Goal: Complete Application Form: Complete application form

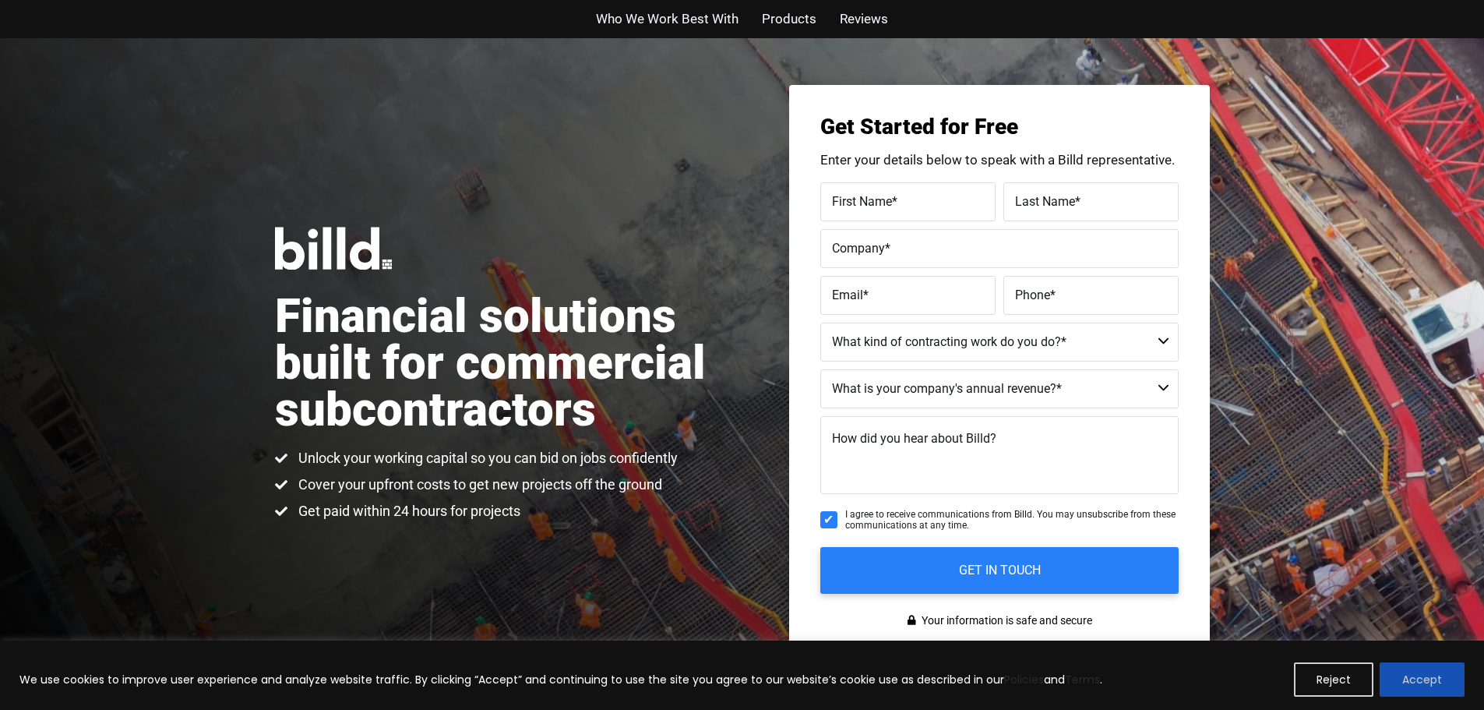
click at [1396, 685] on button "Accept" at bounding box center [1422, 679] width 85 height 34
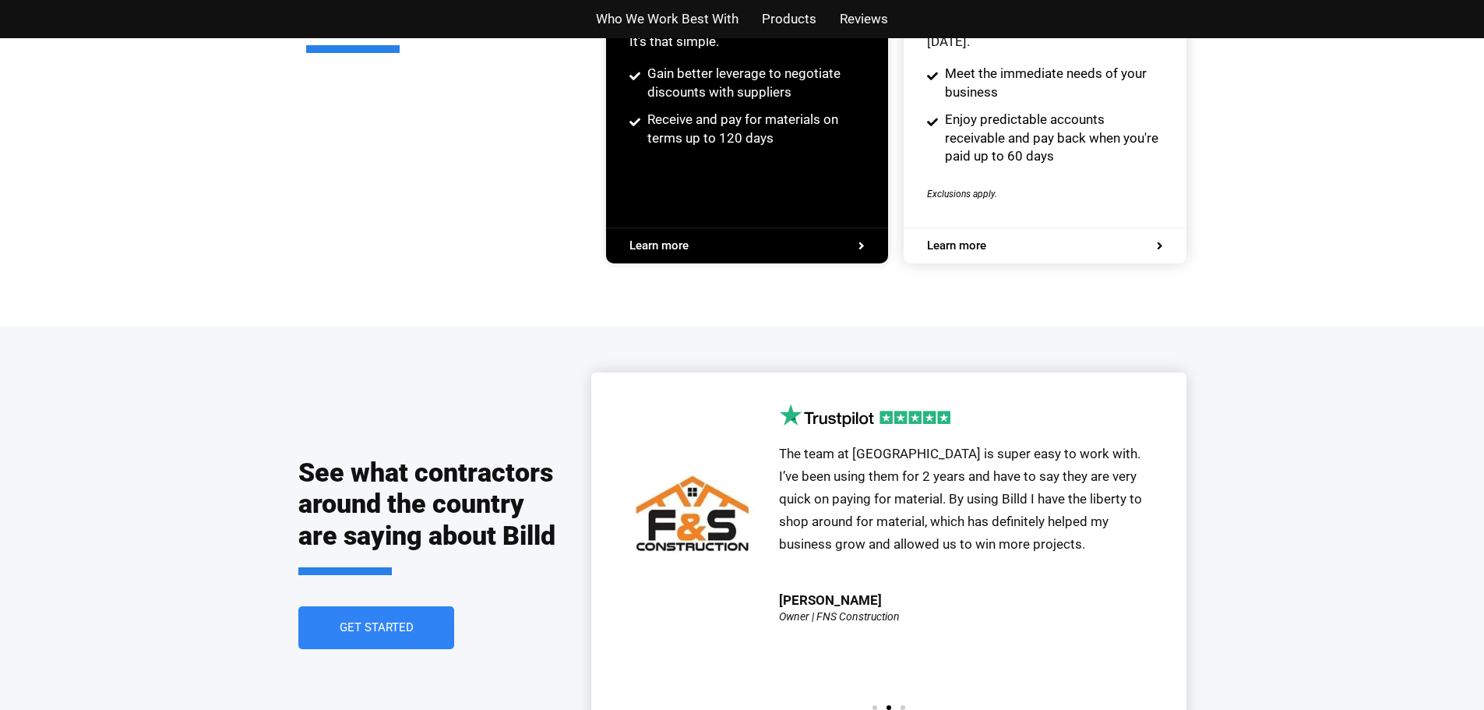
scroll to position [3540, 0]
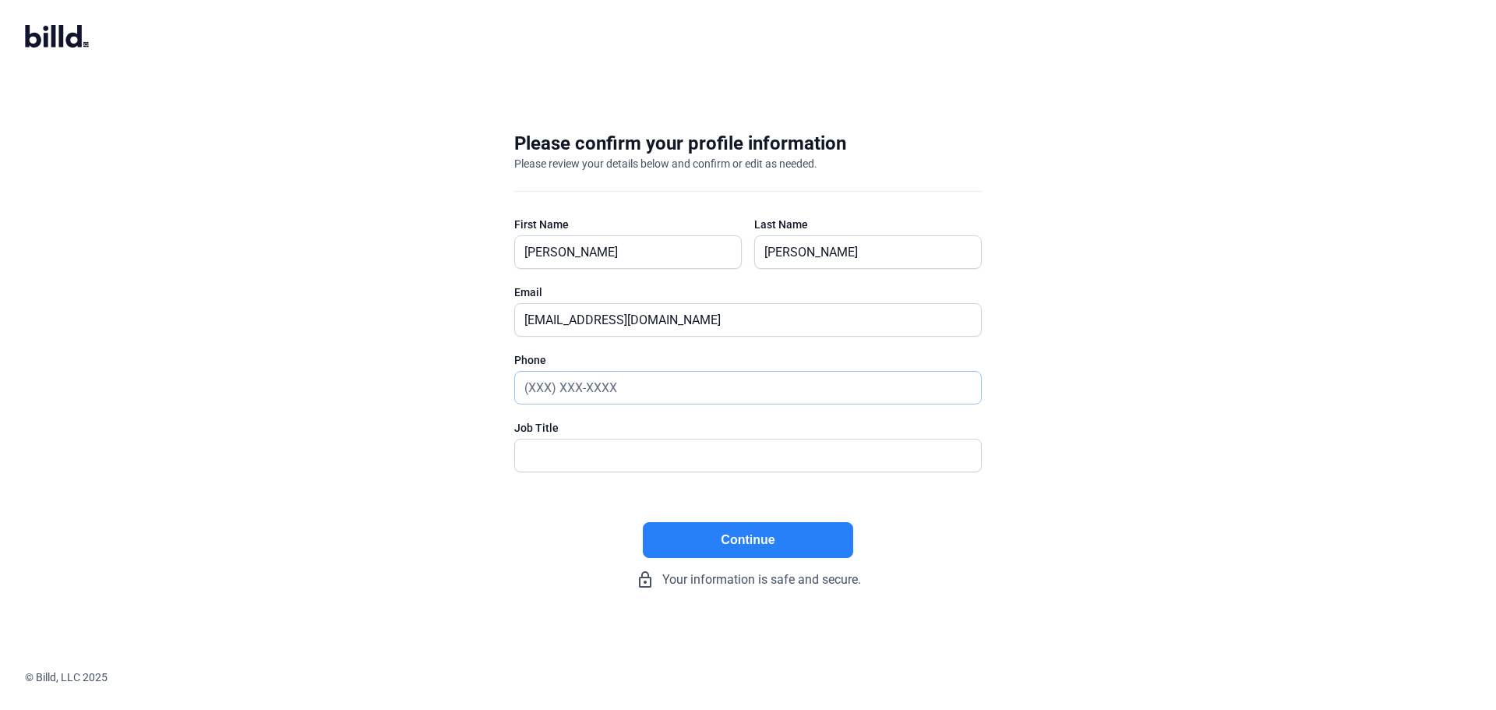
click at [554, 396] on input "text" at bounding box center [748, 388] width 466 height 32
type input "[PHONE_NUMBER]"
type input "Owner"
click at [778, 547] on button "Continue" at bounding box center [748, 540] width 210 height 36
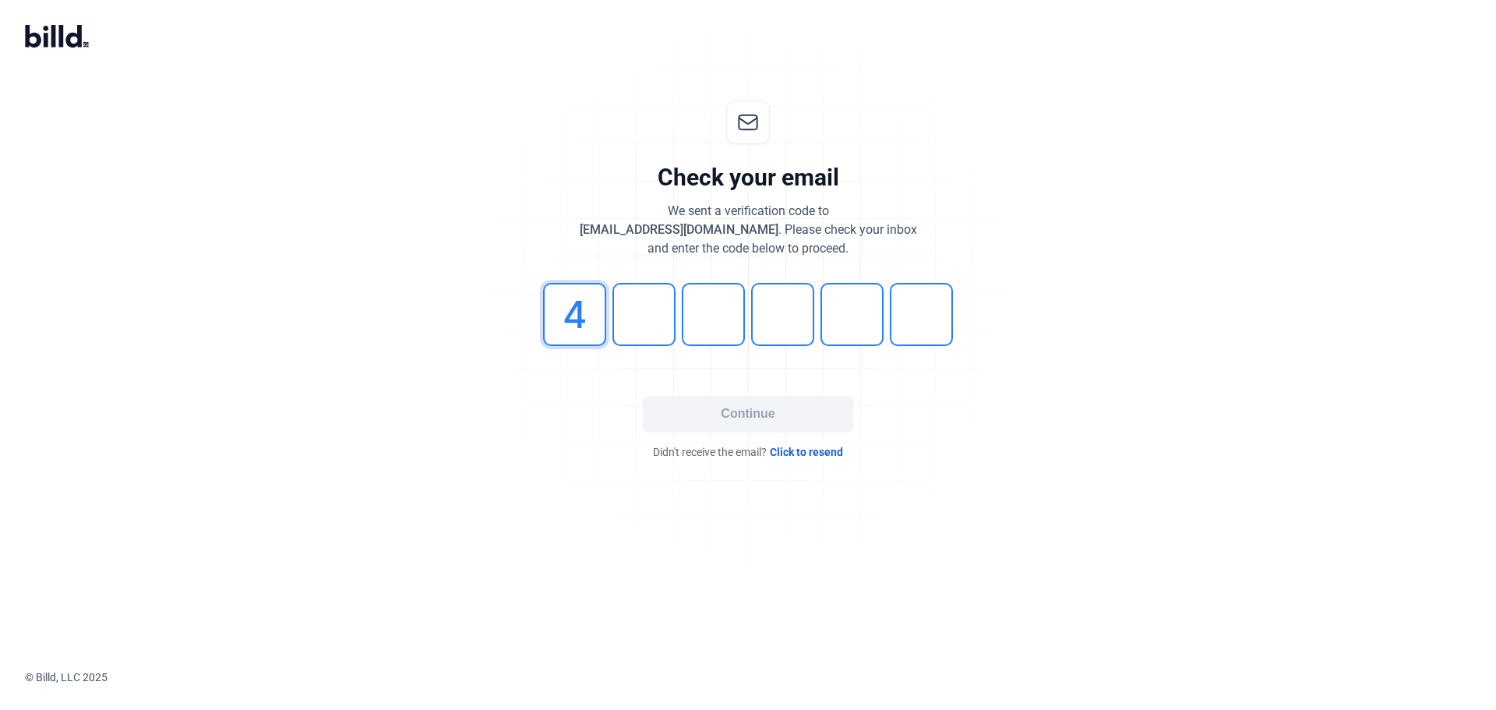
type input "4"
type input "6"
type input "0"
type input "2"
type input "3"
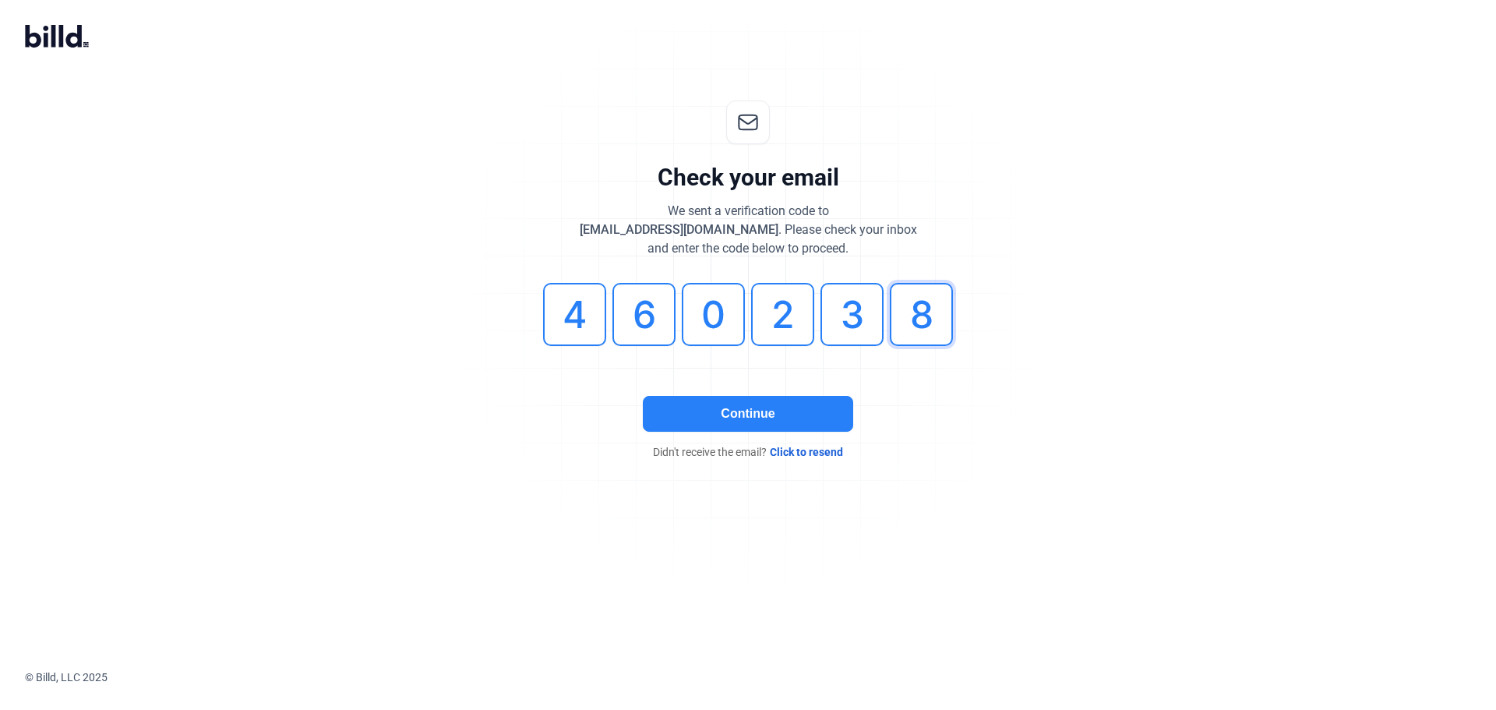
type input "8"
click at [752, 408] on button "Continue" at bounding box center [748, 414] width 210 height 36
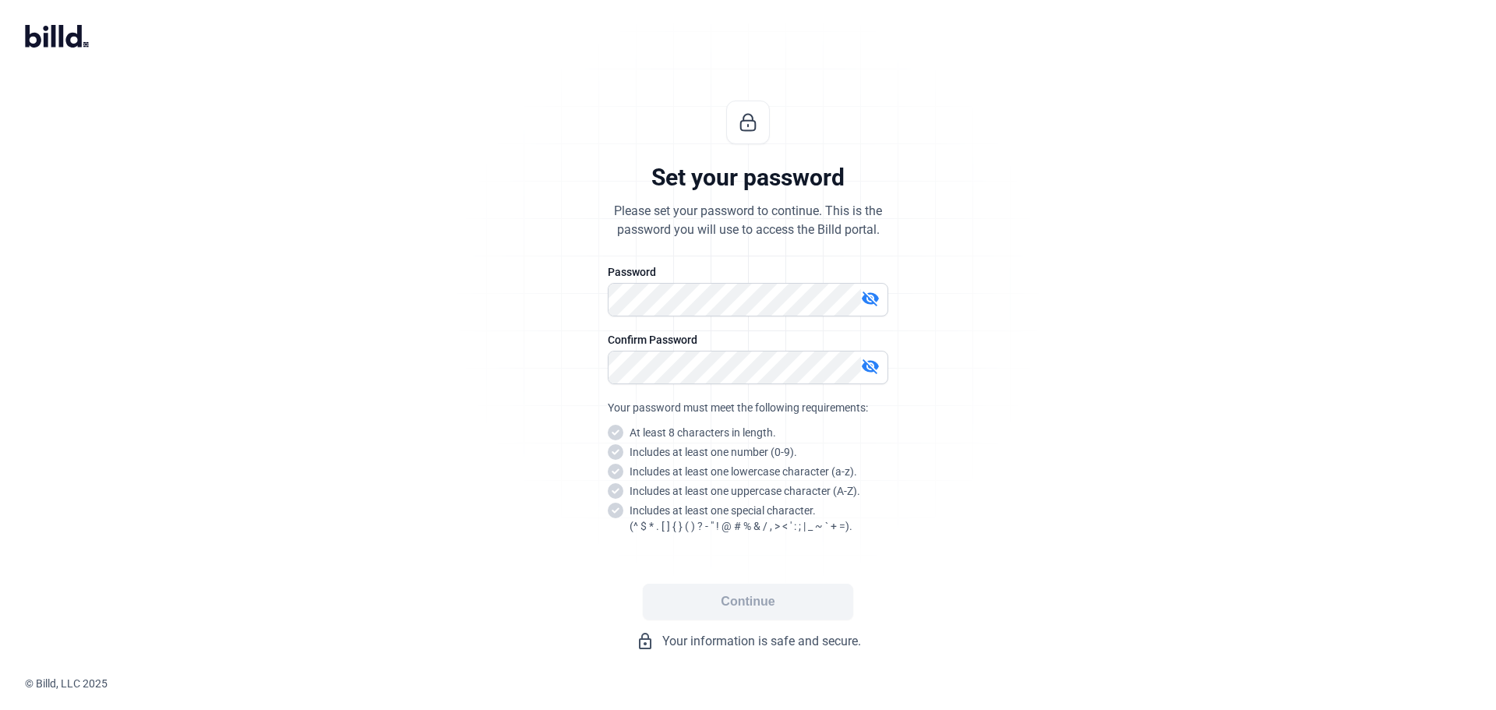
click at [871, 305] on mat-icon "visibility_off" at bounding box center [870, 298] width 19 height 19
click at [862, 350] on div "Confirm Password visibility_off" at bounding box center [748, 366] width 280 height 68
click at [869, 362] on mat-icon "visibility_off" at bounding box center [870, 366] width 19 height 19
click at [734, 384] on div "Passwords do not match." at bounding box center [748, 392] width 280 height 17
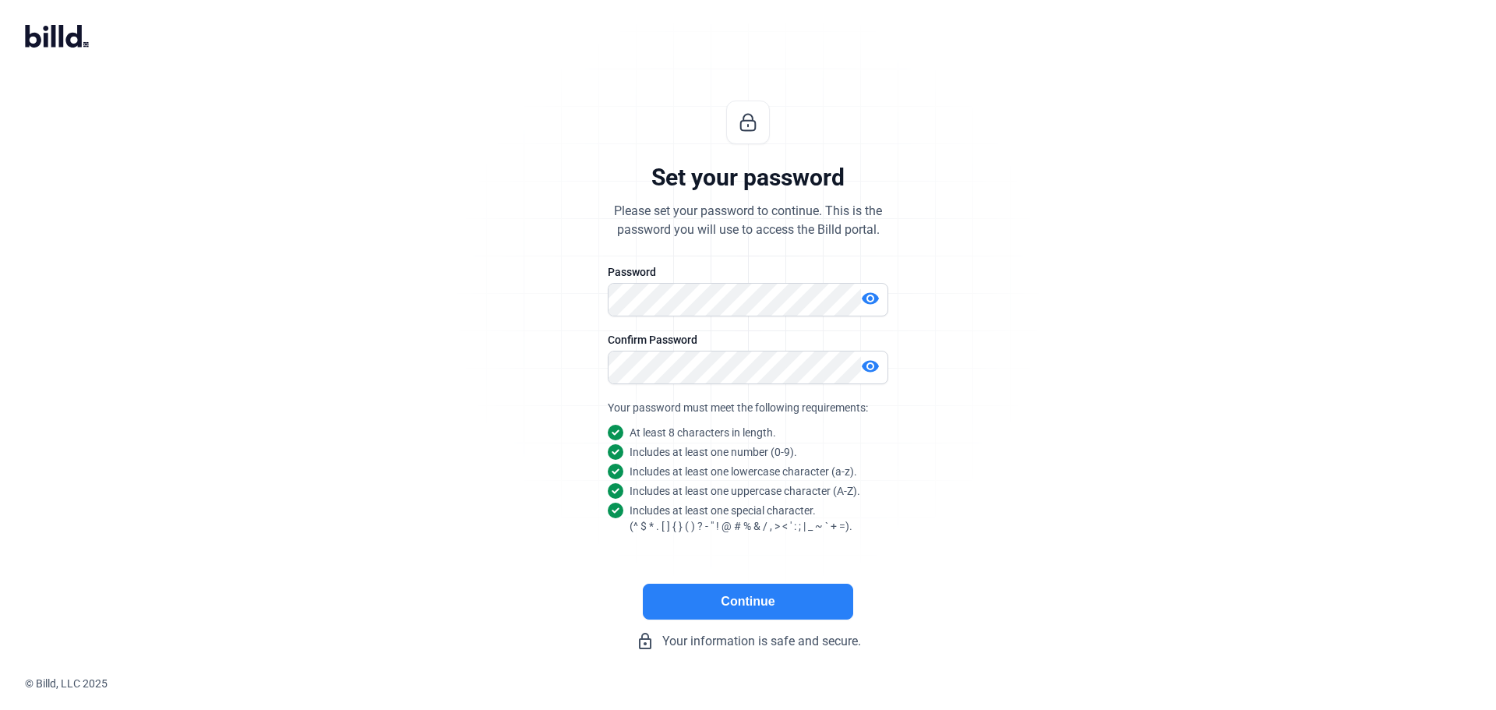
click at [754, 610] on button "Continue" at bounding box center [748, 601] width 210 height 36
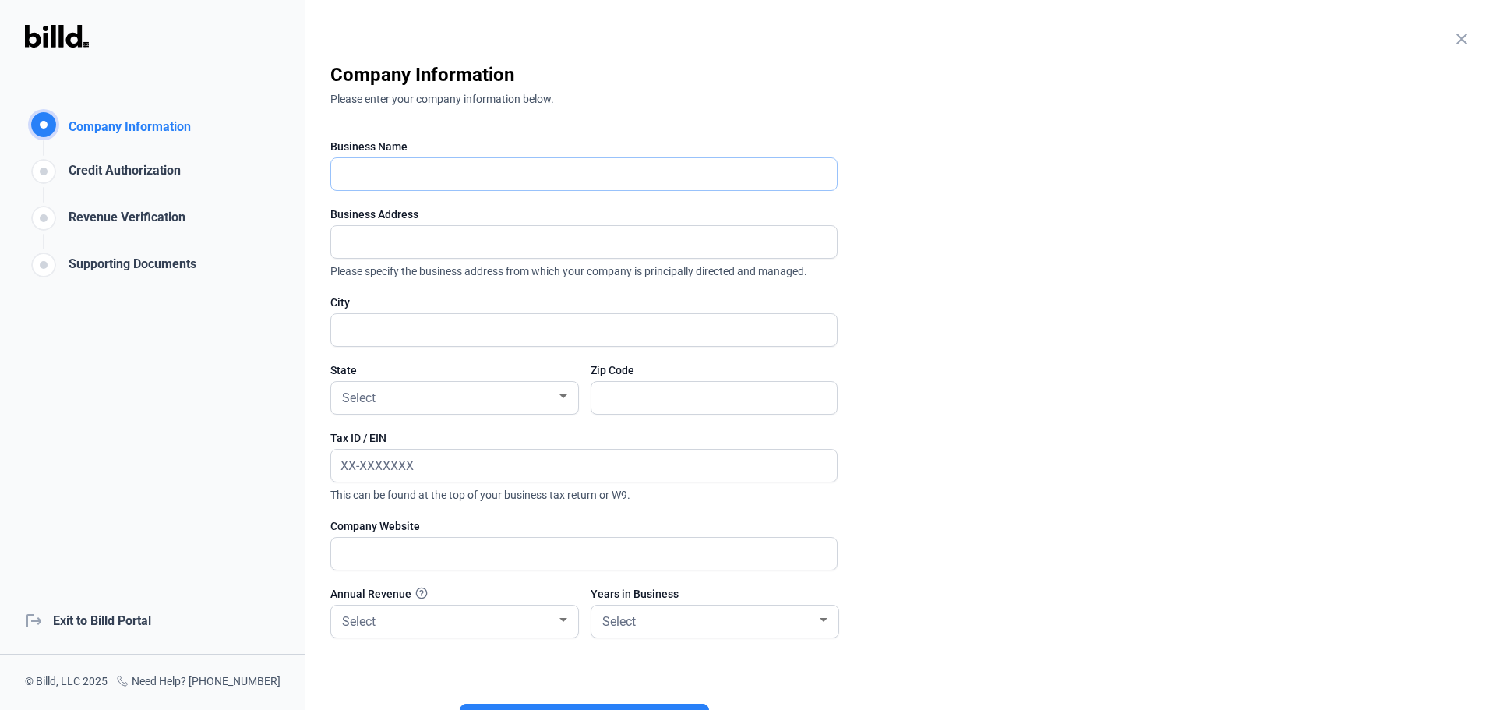
click at [721, 167] on input "text" at bounding box center [584, 174] width 506 height 32
type input "GZ Commercial Builders"
click at [490, 231] on input "text" at bounding box center [575, 242] width 488 height 32
paste input "125-513"
type input "9711 Mason Rd 125-513"
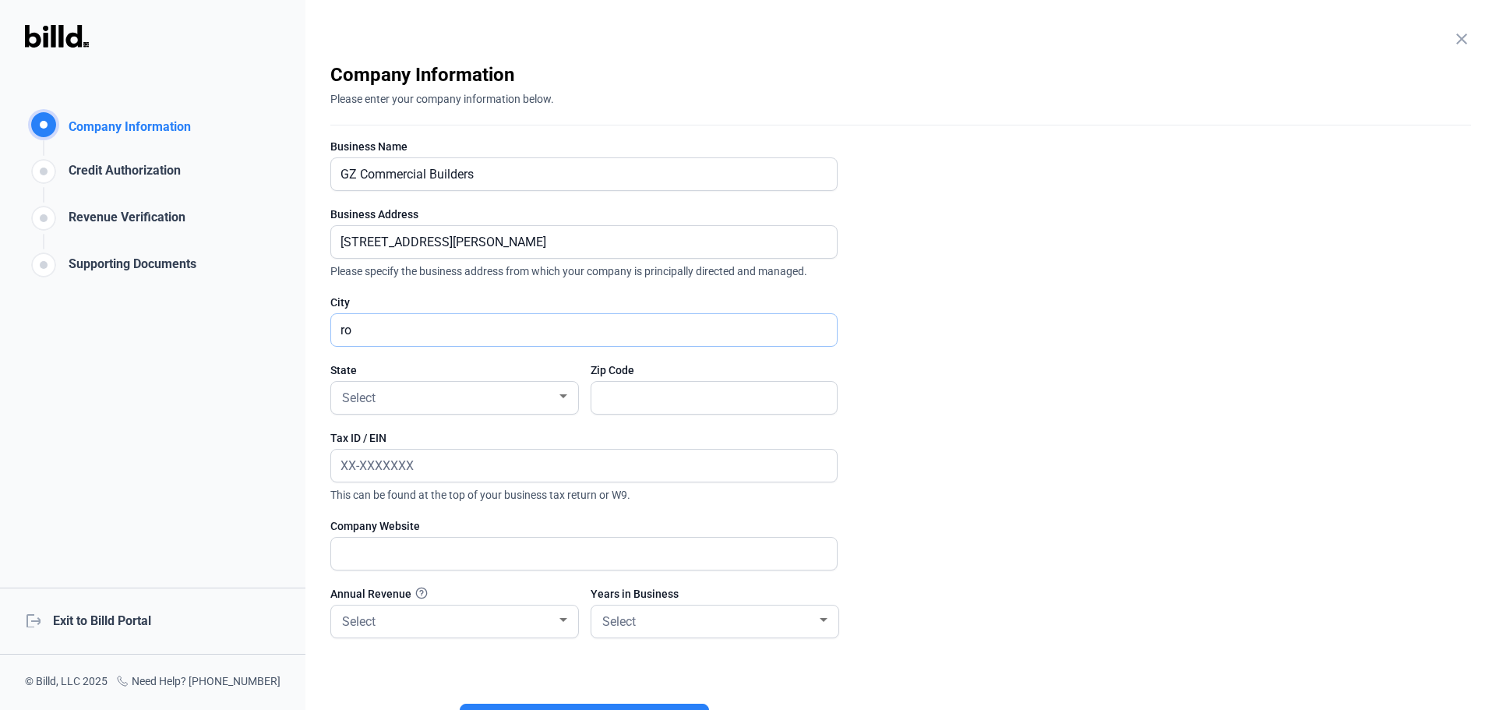
type input "r"
type input "Richmond"
click at [575, 400] on div "Select" at bounding box center [454, 398] width 247 height 32
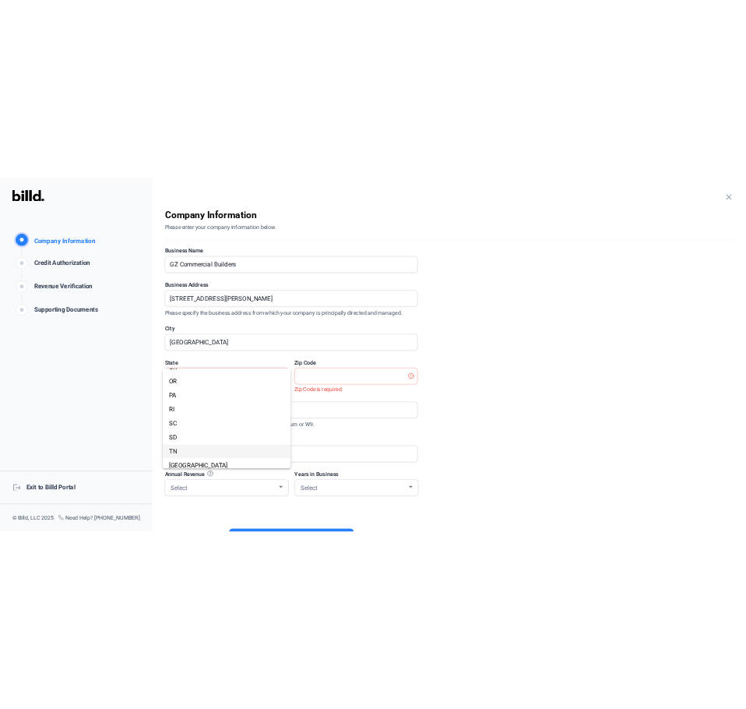
scroll to position [1066, 0]
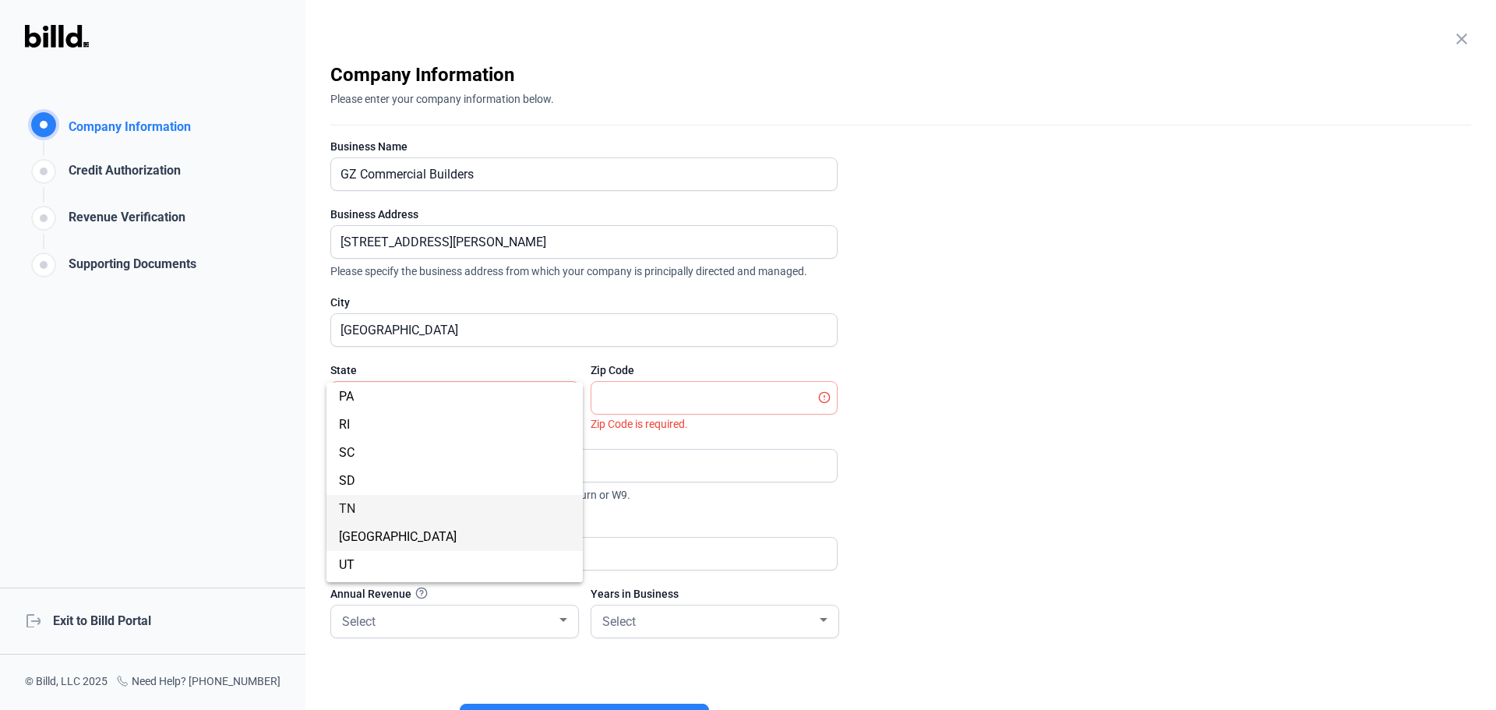
click at [473, 537] on span "TX" at bounding box center [454, 537] width 231 height 28
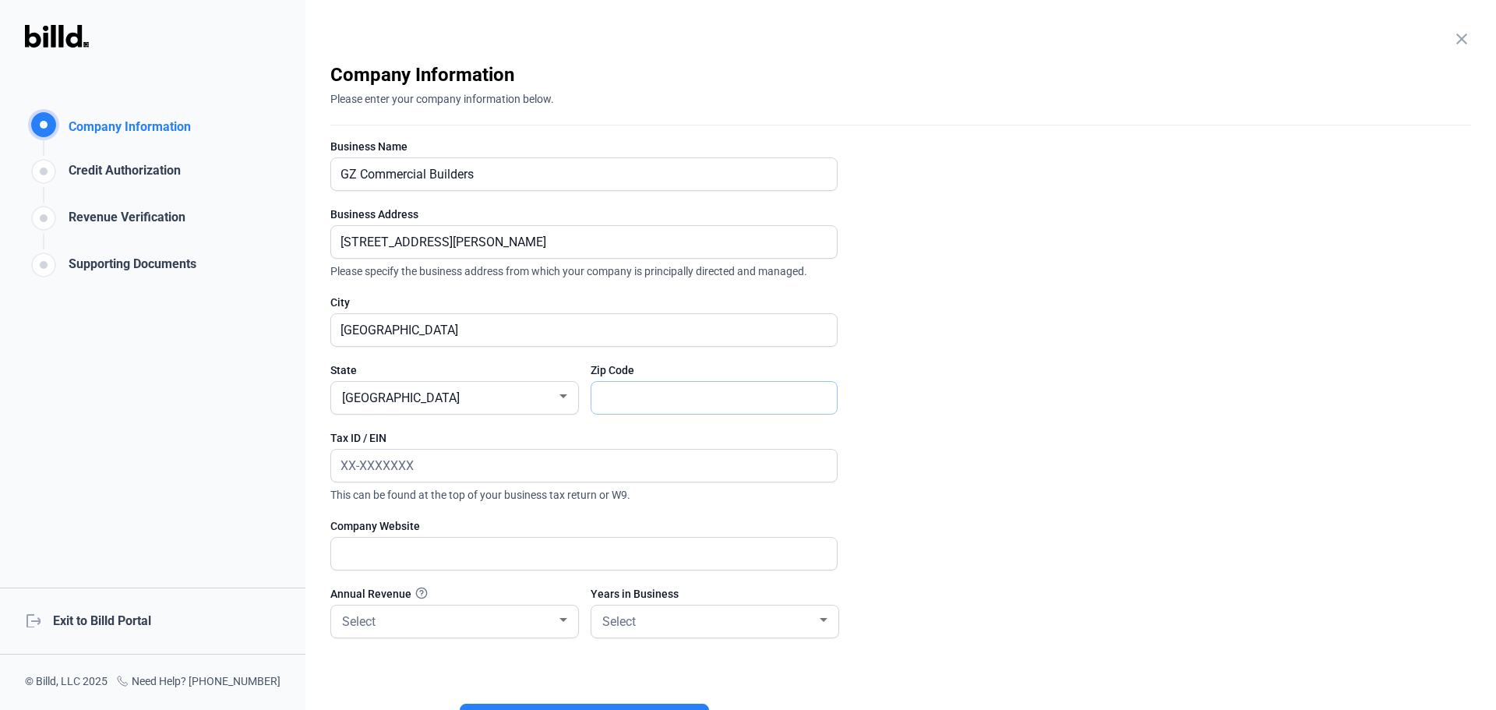
click at [640, 408] on input "text" at bounding box center [713, 398] width 245 height 32
type input "77407"
click at [522, 469] on input "text" at bounding box center [575, 465] width 488 height 32
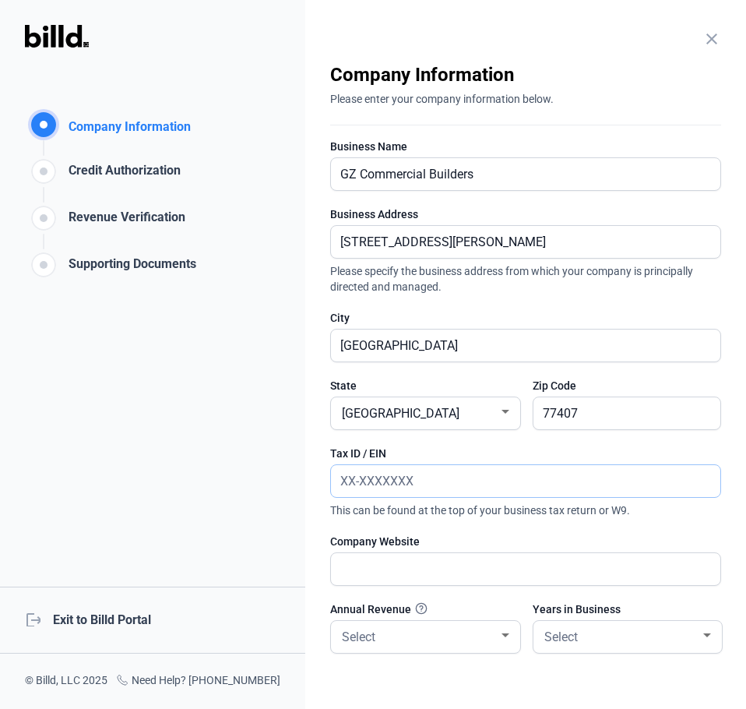
click at [412, 488] on input "text" at bounding box center [525, 481] width 389 height 32
type input "85-0708535"
click at [515, 573] on input "text" at bounding box center [517, 569] width 372 height 32
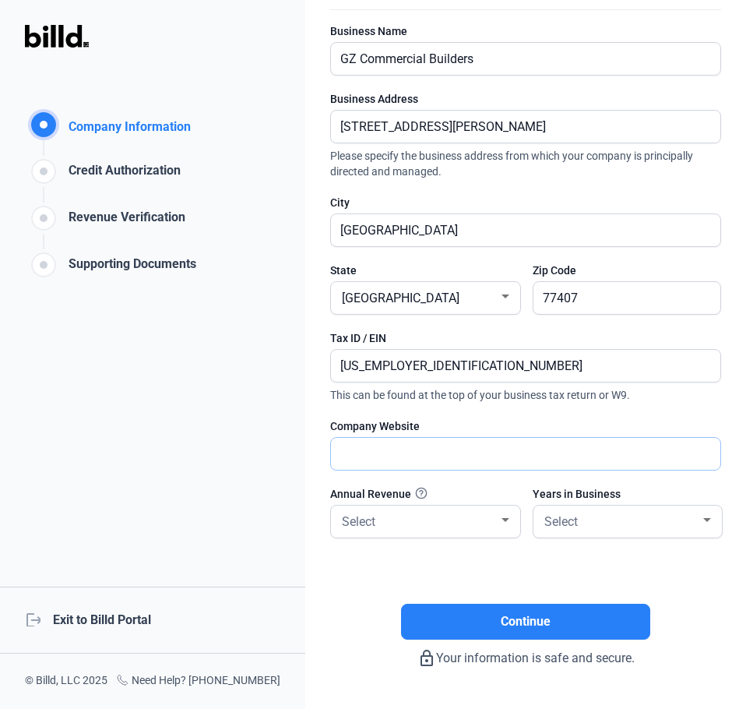
scroll to position [160, 0]
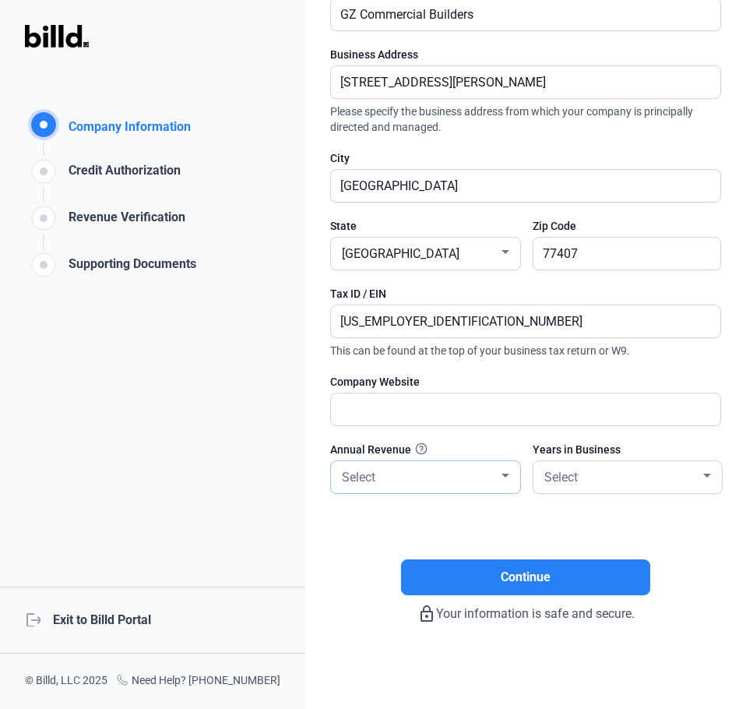
click at [470, 485] on div "Select" at bounding box center [419, 476] width 160 height 22
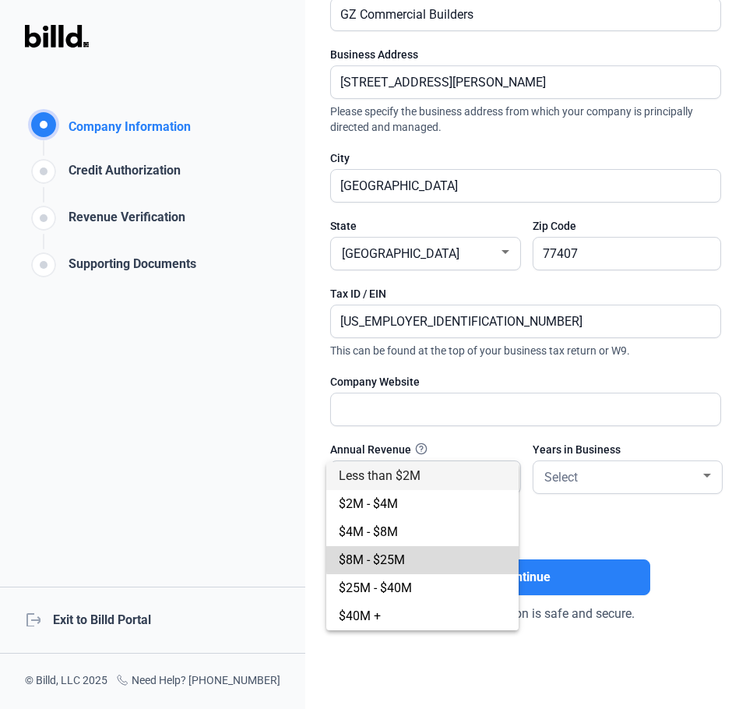
click at [465, 557] on span "$8M - $25M" at bounding box center [422, 560] width 167 height 28
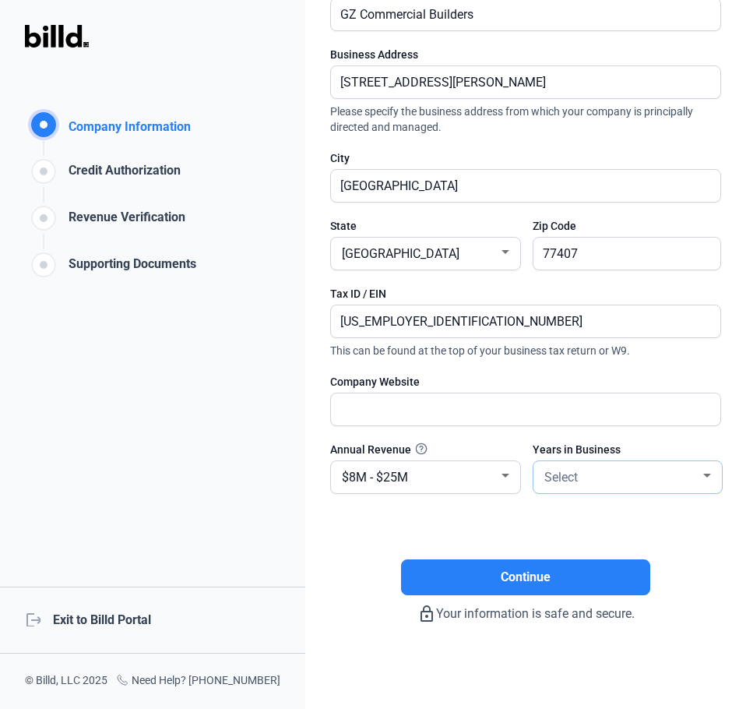
click at [671, 462] on div "Select" at bounding box center [628, 477] width 174 height 32
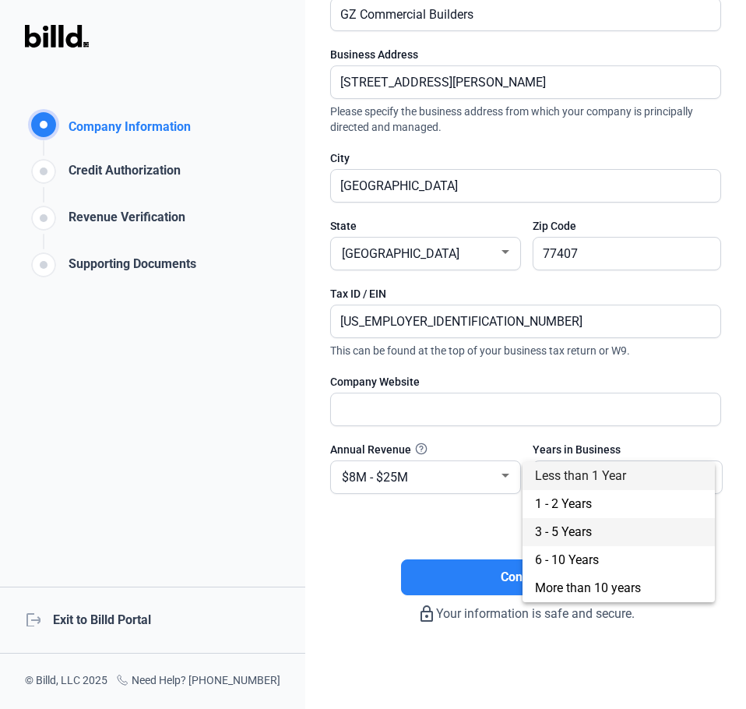
click at [606, 539] on span "3 - 5 Years" at bounding box center [618, 532] width 167 height 28
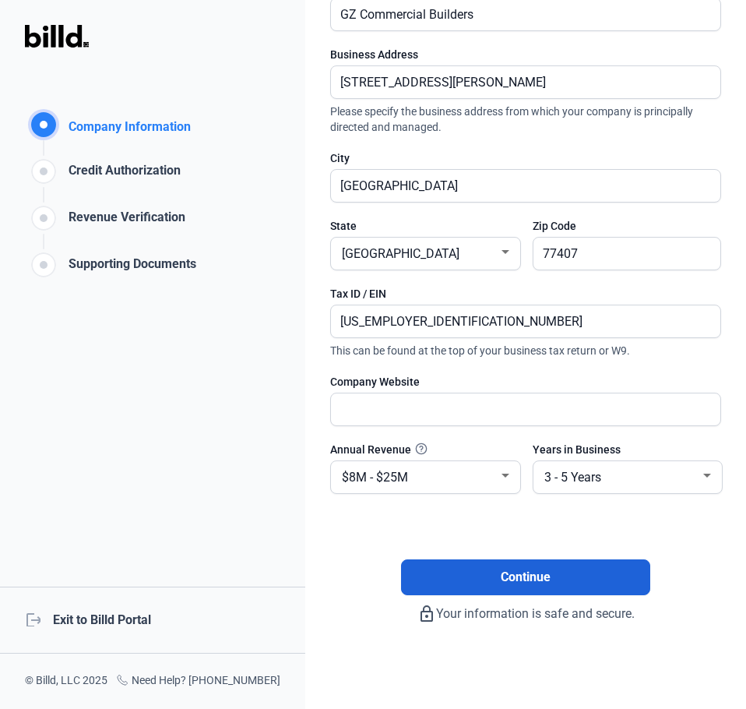
click at [594, 567] on button "Continue" at bounding box center [525, 577] width 249 height 36
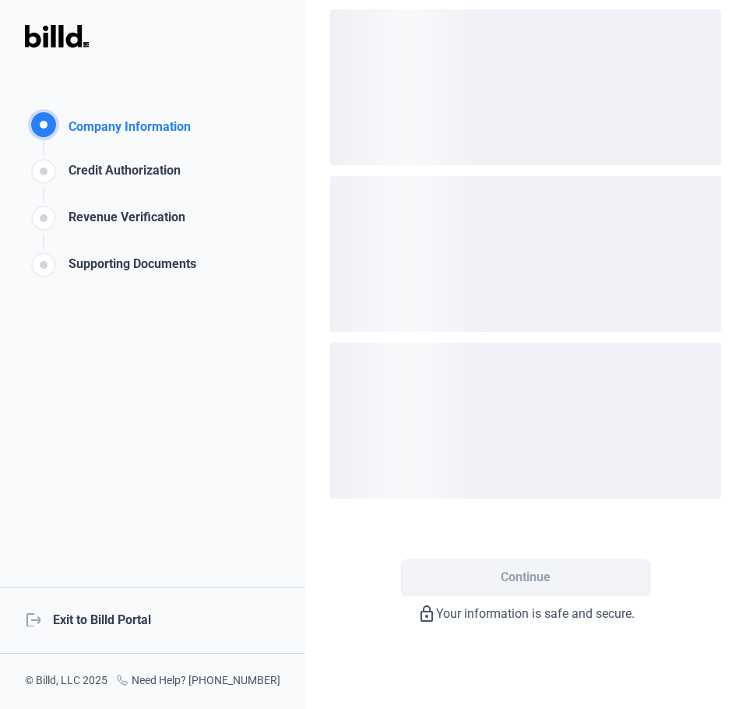
scroll to position [0, 0]
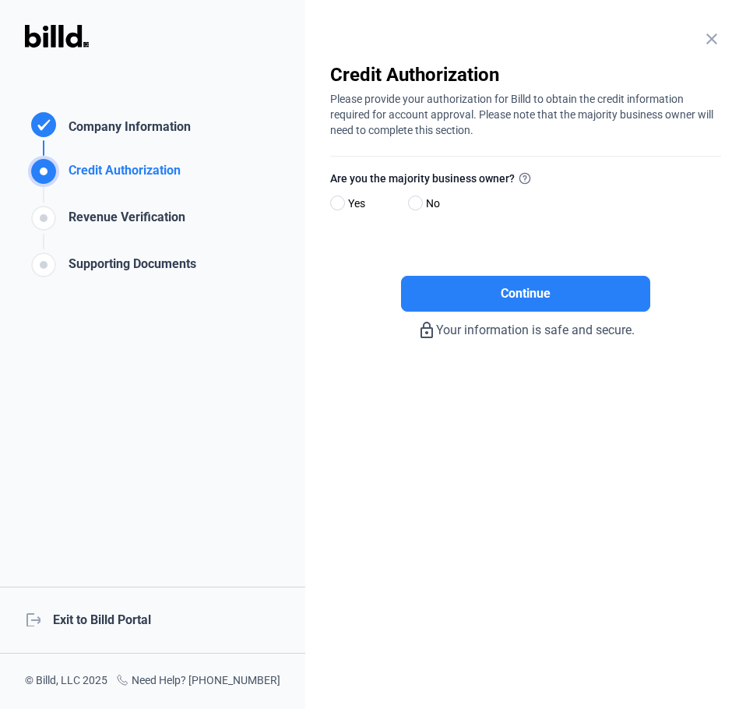
click at [361, 206] on span "Yes" at bounding box center [353, 203] width 23 height 19
click at [342, 206] on input "Yes" at bounding box center [336, 204] width 12 height 12
radio input "true"
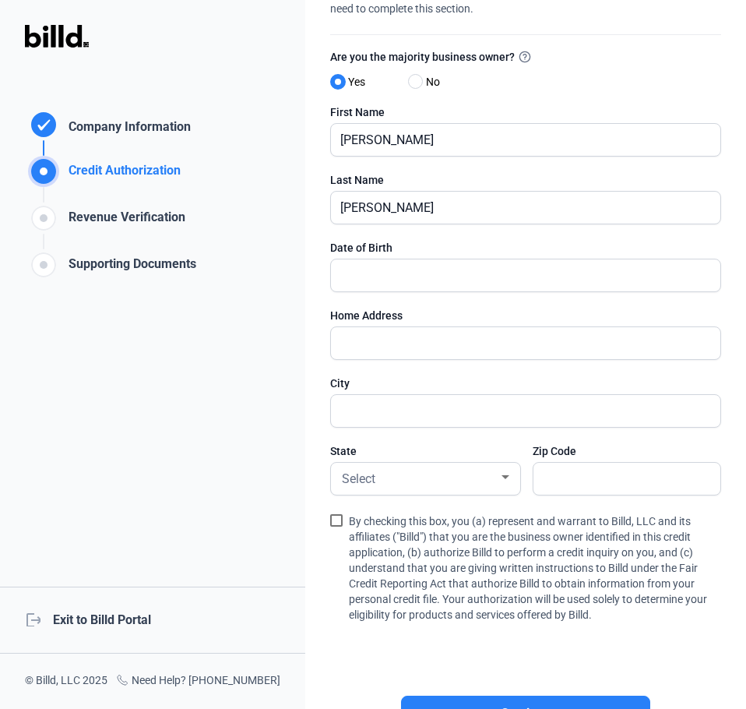
scroll to position [156, 0]
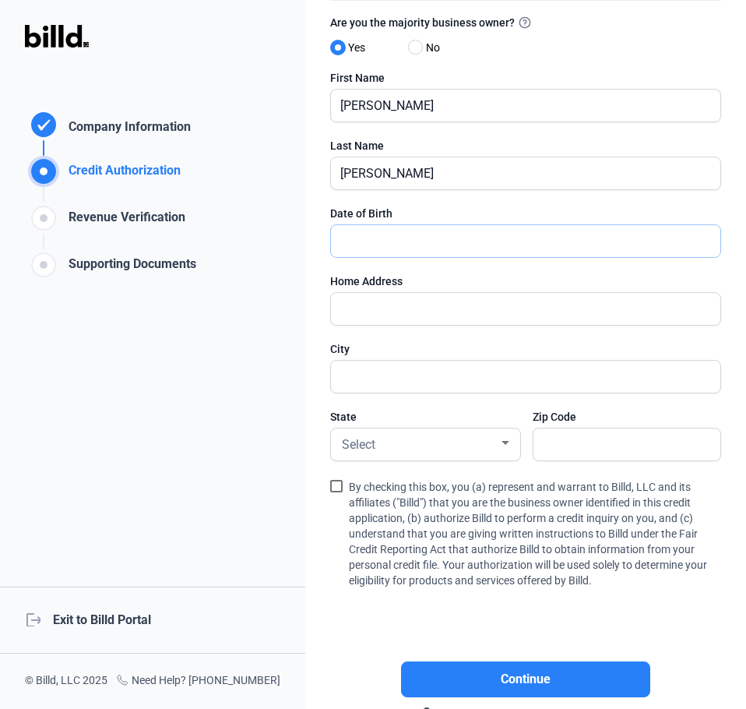
click at [527, 245] on input "text" at bounding box center [517, 241] width 372 height 32
type input "09/18/1982"
click at [500, 313] on input "text" at bounding box center [517, 309] width 372 height 32
type input "15107 Camino del Sol Dr"
type input "Houston"
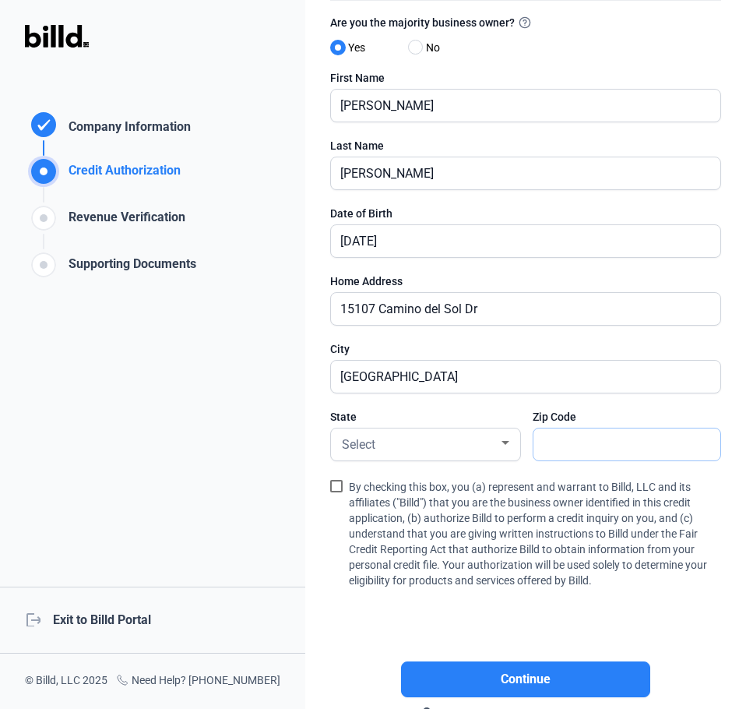
type input "77083"
click at [438, 448] on div "Select" at bounding box center [419, 443] width 160 height 22
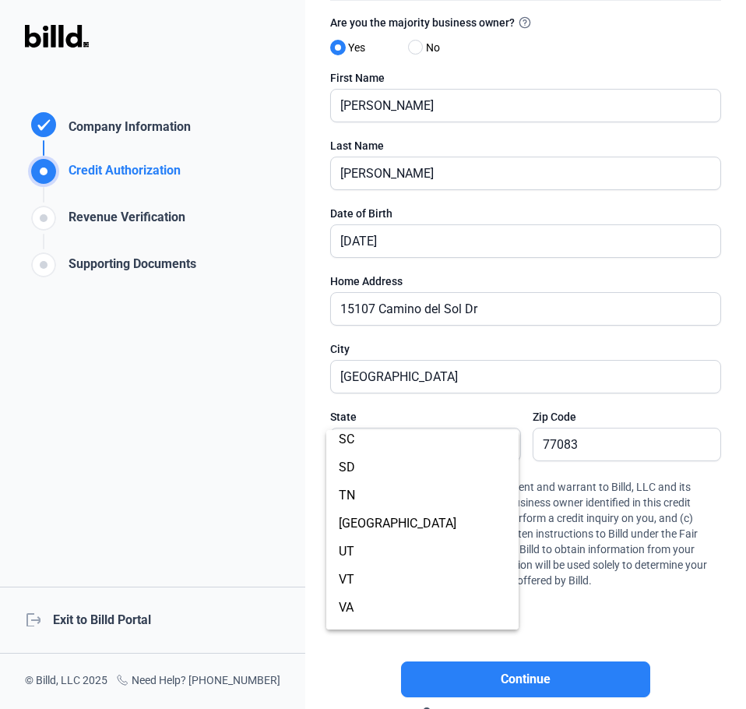
scroll to position [1093, 0]
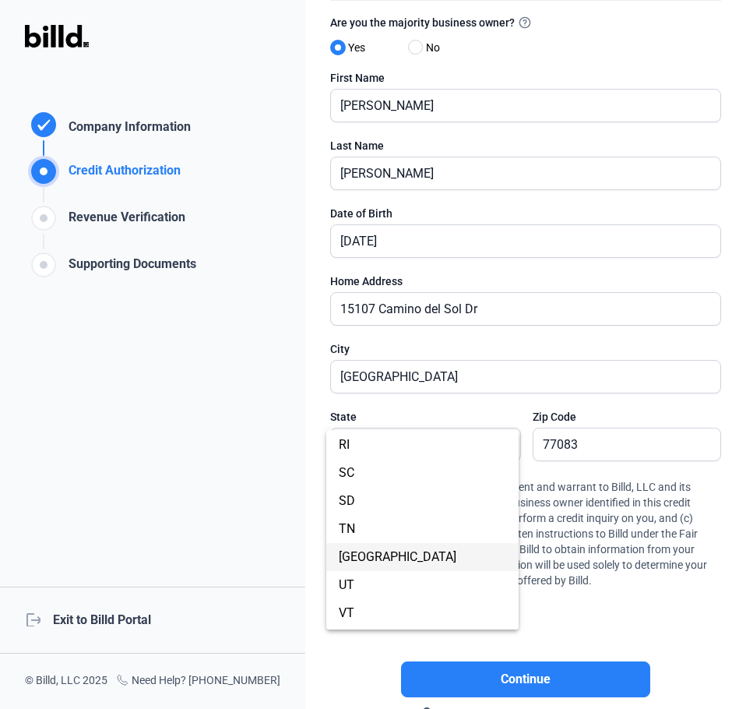
click at [421, 554] on span "TX" at bounding box center [422, 557] width 167 height 28
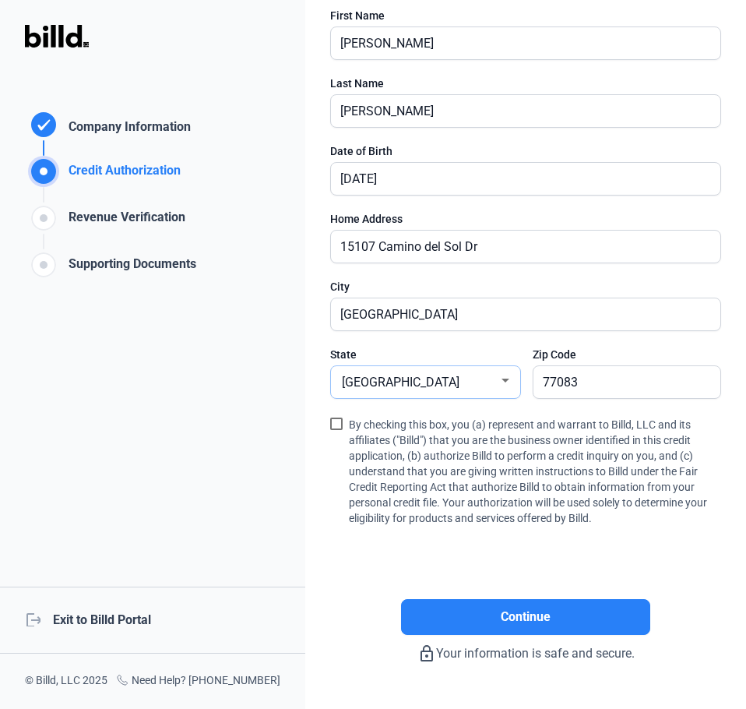
scroll to position [212, 0]
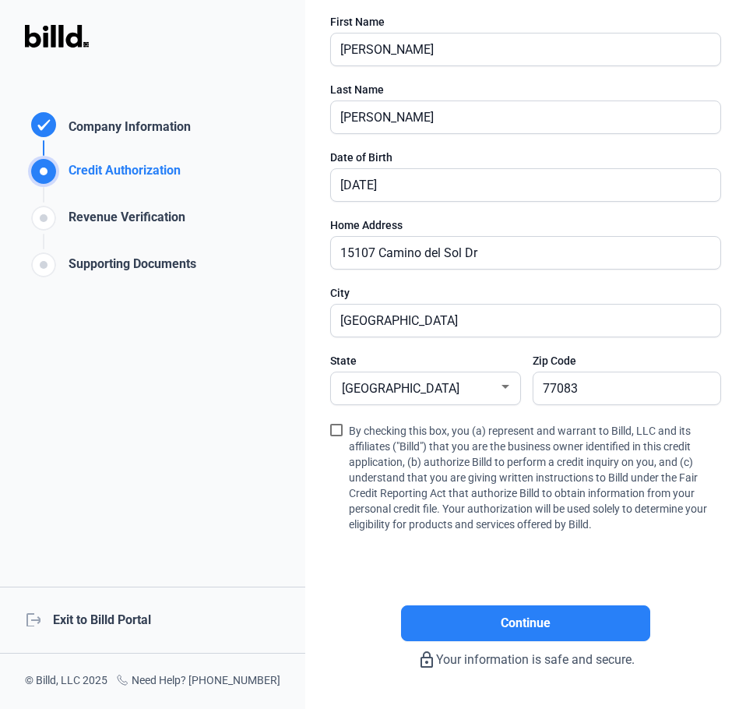
click at [336, 435] on span at bounding box center [336, 430] width 12 height 12
click at [0, 0] on input "By checking this box, you (a) represent and warrant to Billd, LLC and its affil…" at bounding box center [0, 0] width 0 height 0
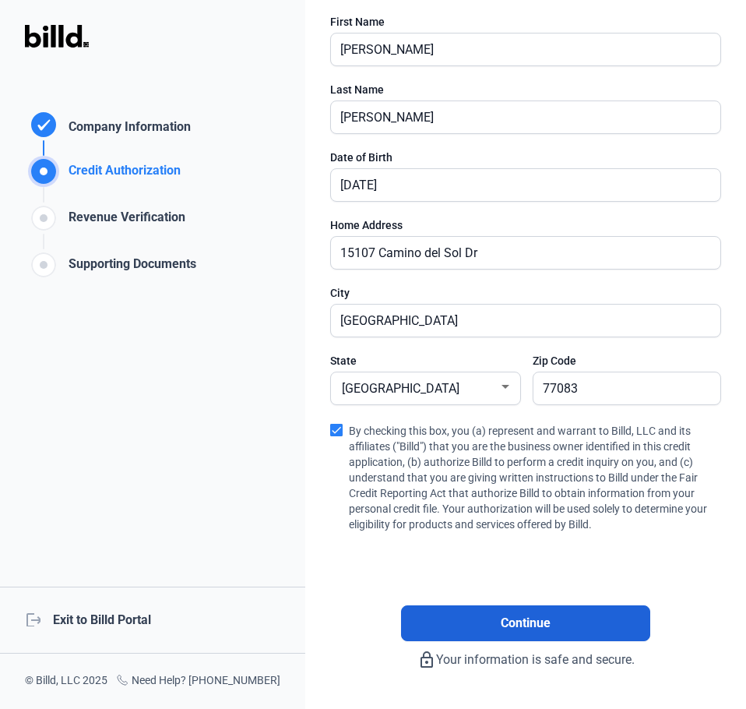
click at [508, 618] on span "Continue" at bounding box center [526, 623] width 50 height 19
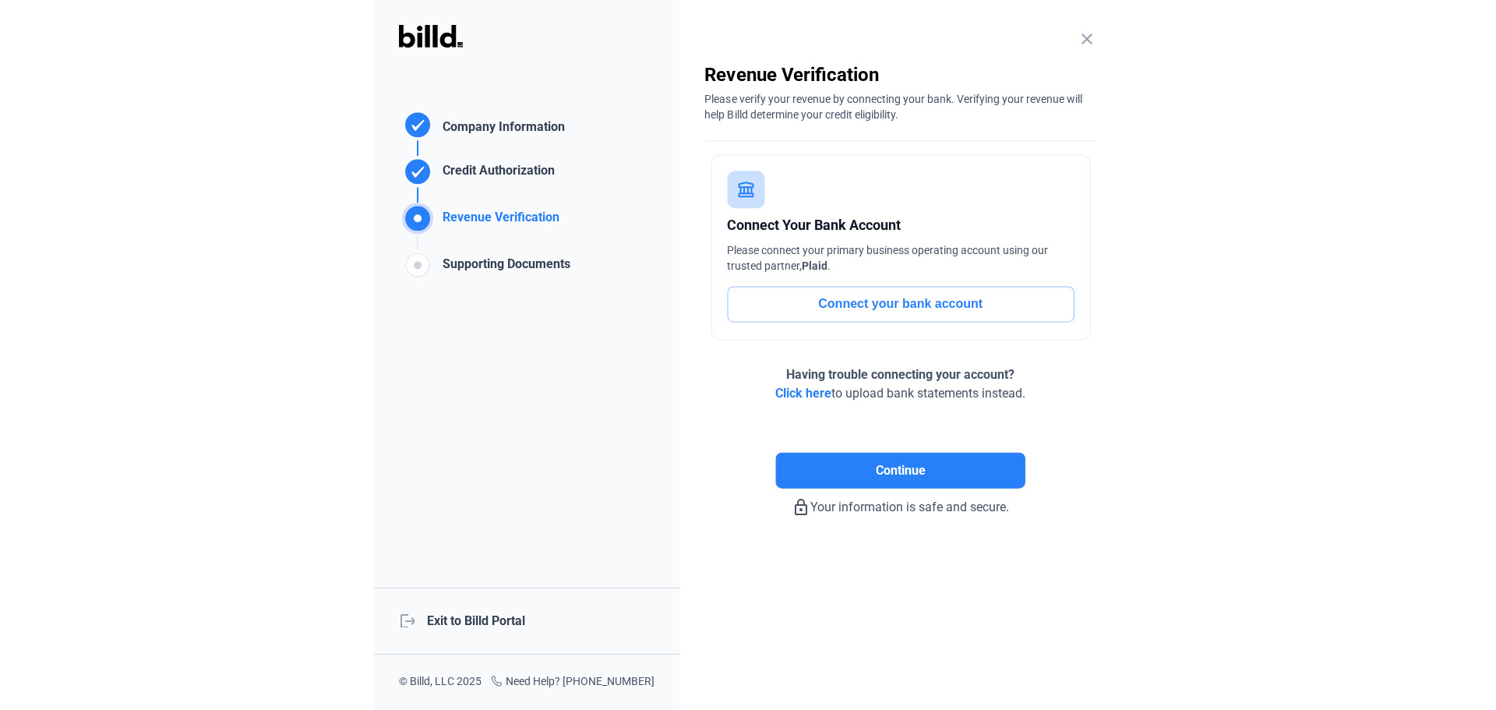
scroll to position [0, 0]
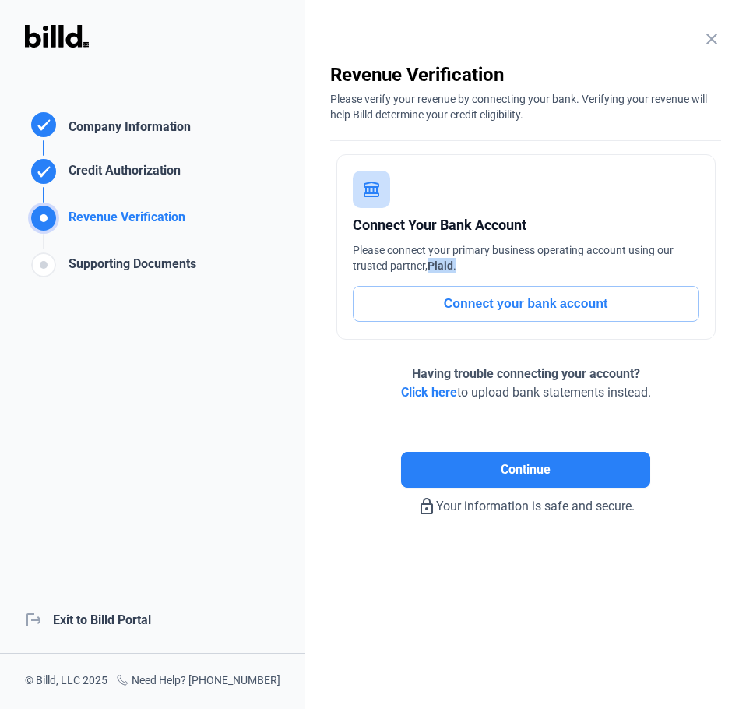
drag, startPoint x: 473, startPoint y: 266, endPoint x: 429, endPoint y: 271, distance: 43.9
click at [429, 271] on div "Please connect your primary business operating account using our trusted partne…" at bounding box center [526, 257] width 347 height 31
click at [523, 254] on div "Please connect your primary business operating account using our trusted partne…" at bounding box center [526, 257] width 347 height 31
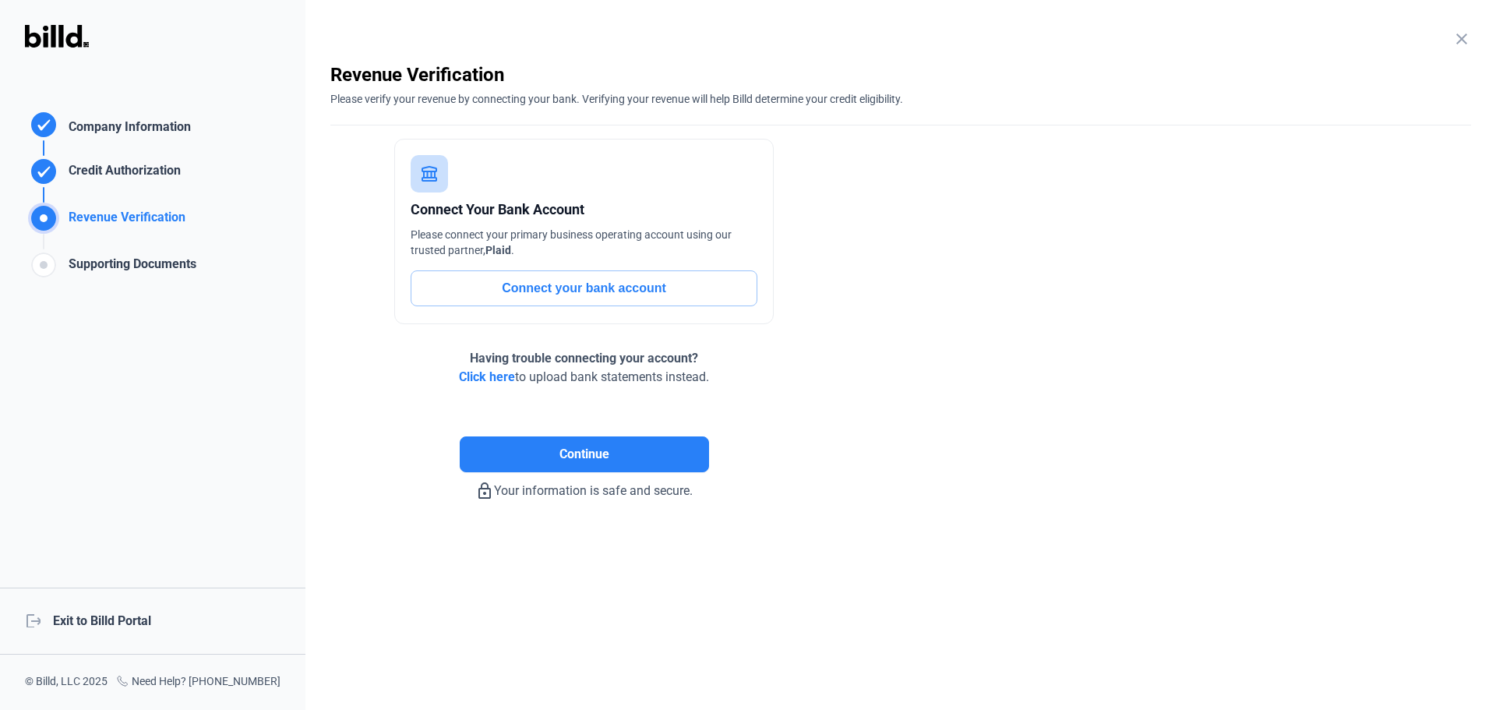
click at [680, 277] on button "Connect your bank account" at bounding box center [584, 288] width 347 height 36
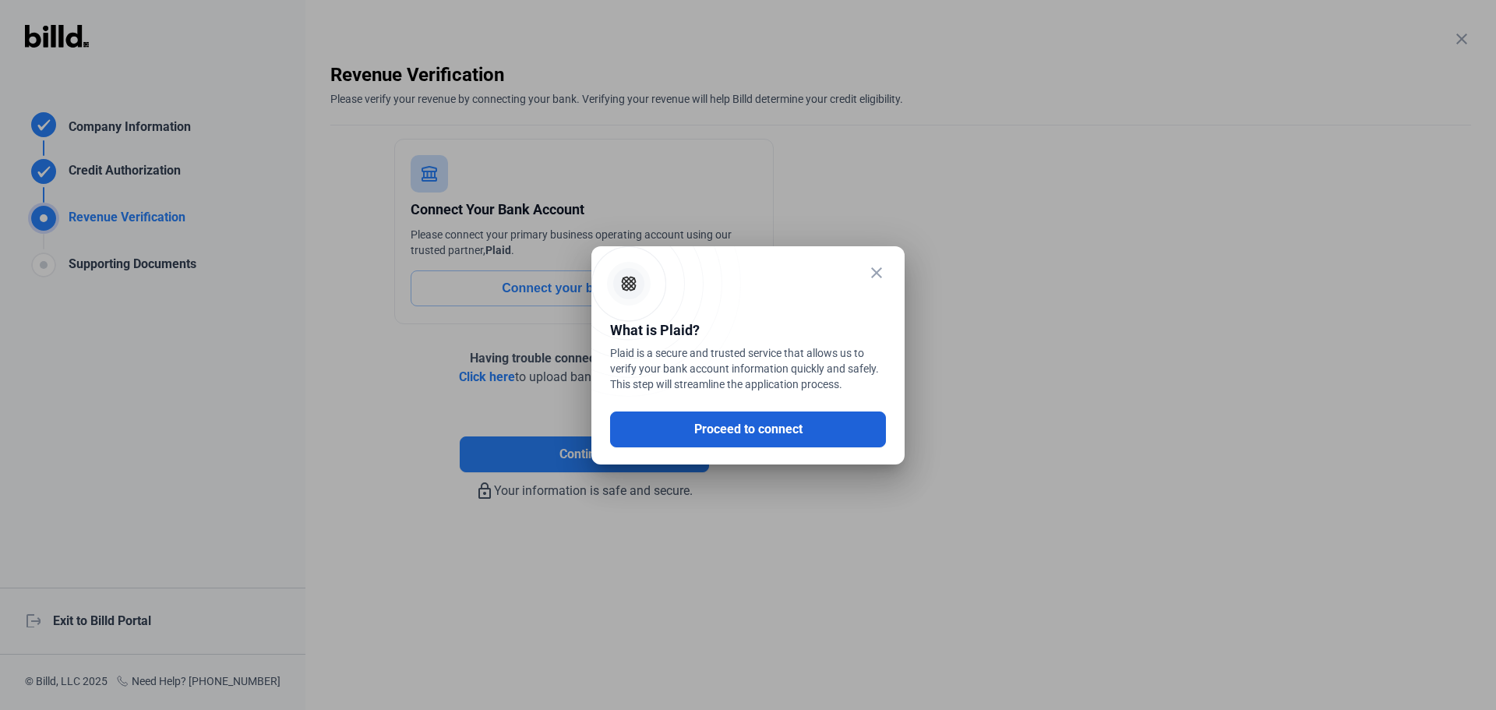
click at [819, 431] on button "Proceed to connect" at bounding box center [748, 429] width 276 height 36
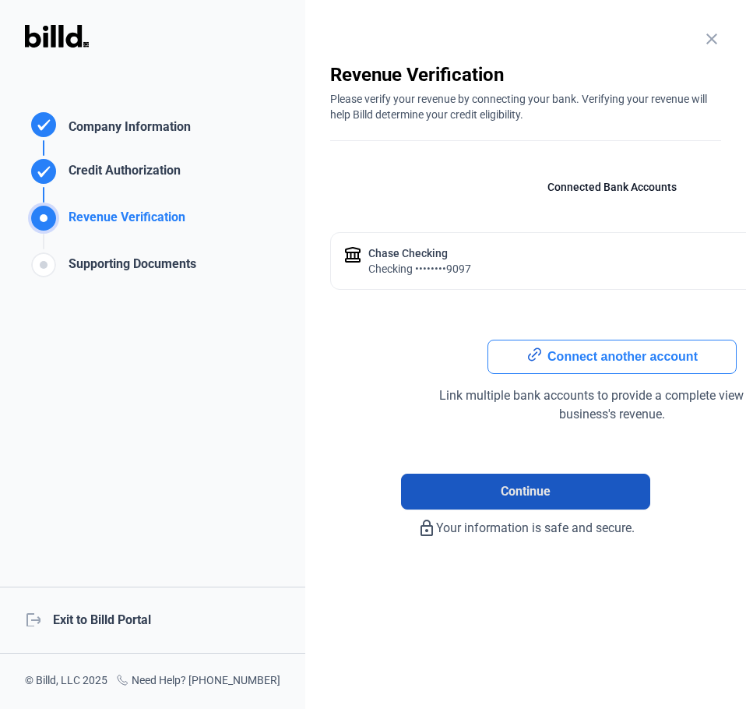
click at [555, 494] on button "Continue" at bounding box center [525, 492] width 249 height 36
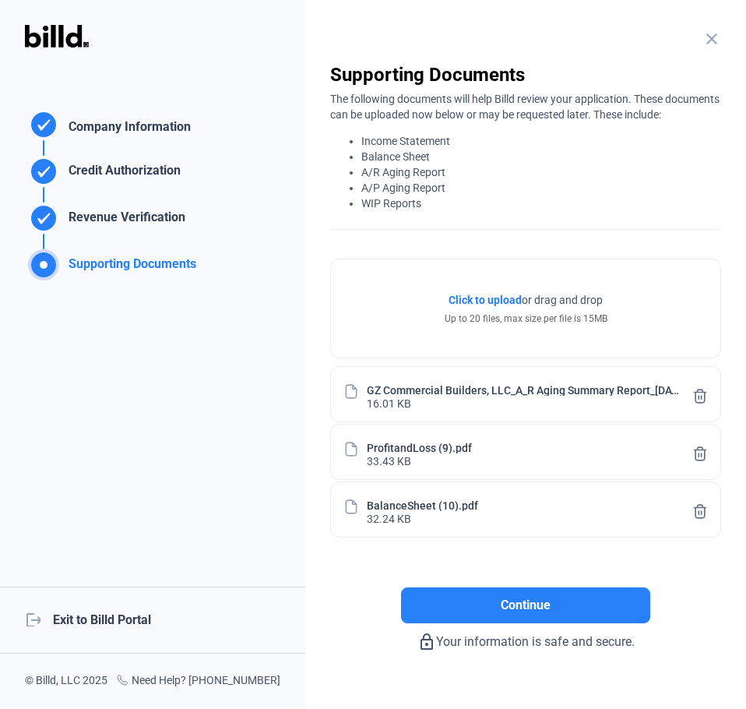
drag, startPoint x: 359, startPoint y: 222, endPoint x: 425, endPoint y: 228, distance: 66.5
click at [425, 228] on div "close Supporting Documents The following documents will help Billd review your …" at bounding box center [525, 145] width 391 height 167
copy div "The following documents will help Billd review your application. These document…"
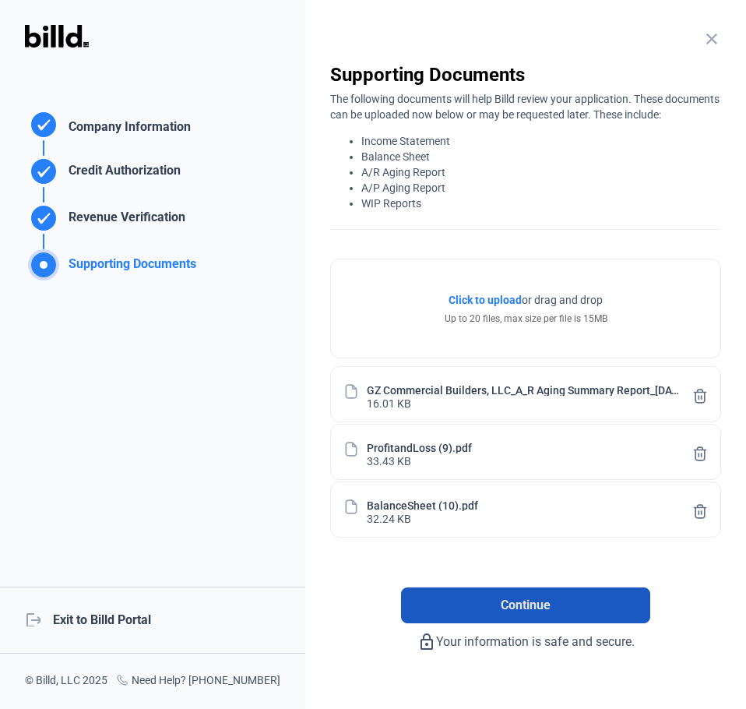
click at [545, 612] on span "Continue" at bounding box center [526, 605] width 50 height 19
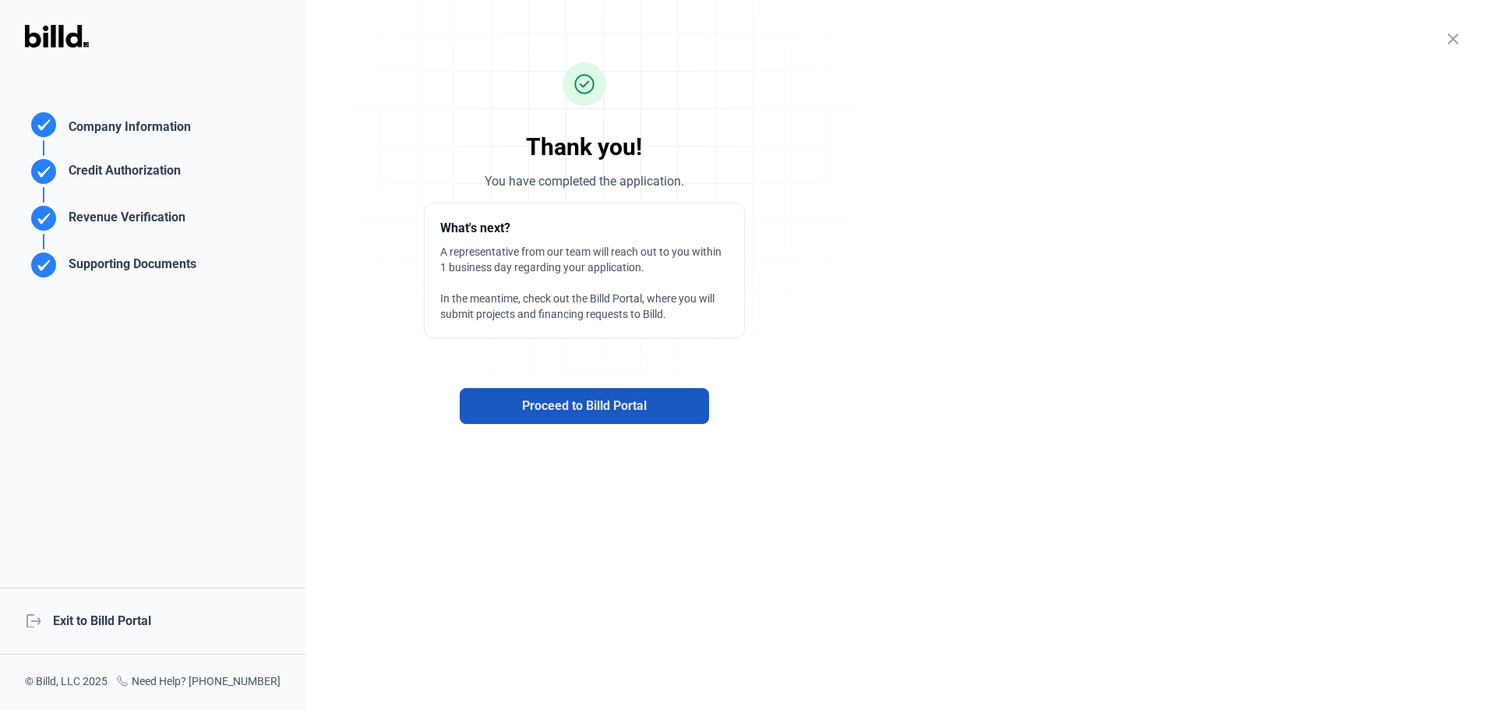
click at [642, 411] on span "Proceed to Billd Portal" at bounding box center [584, 406] width 125 height 19
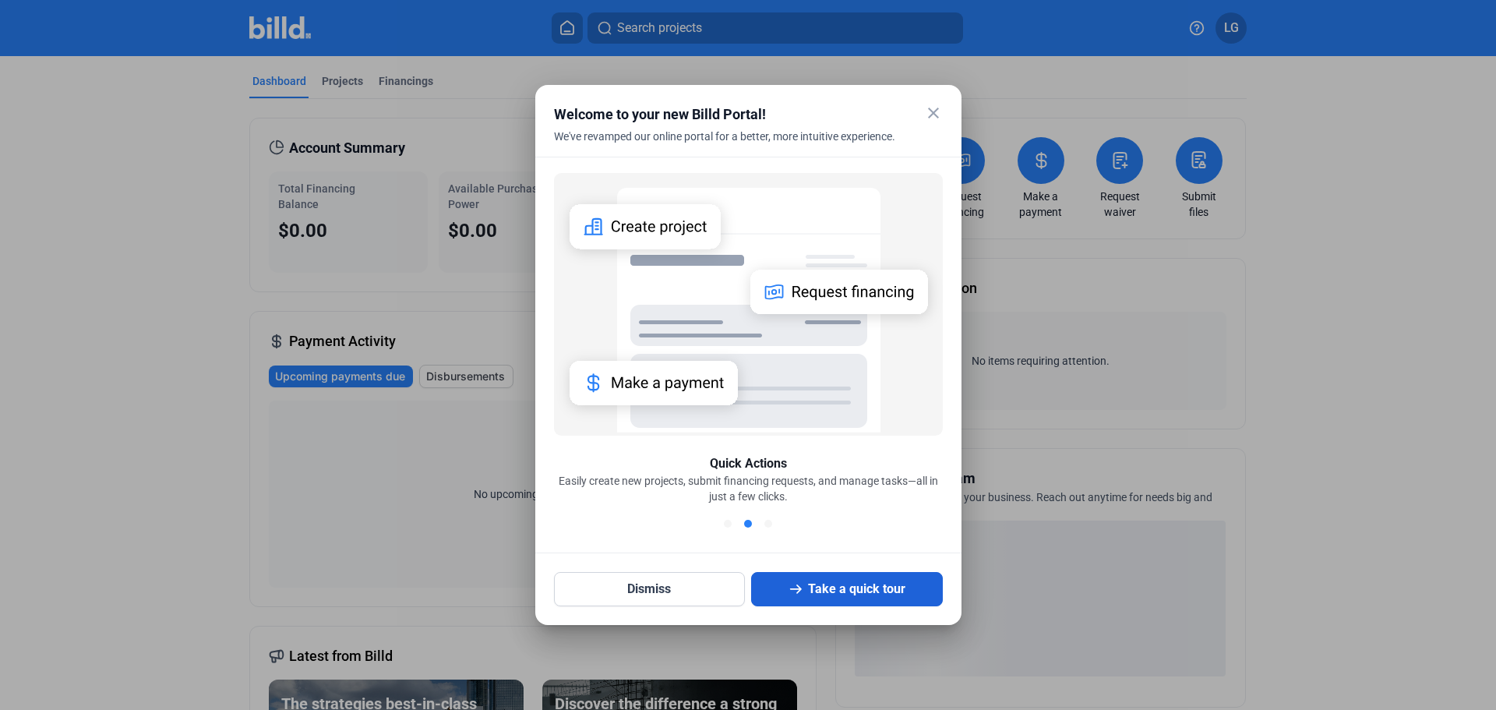
click at [880, 586] on button "Take a quick tour" at bounding box center [847, 589] width 192 height 34
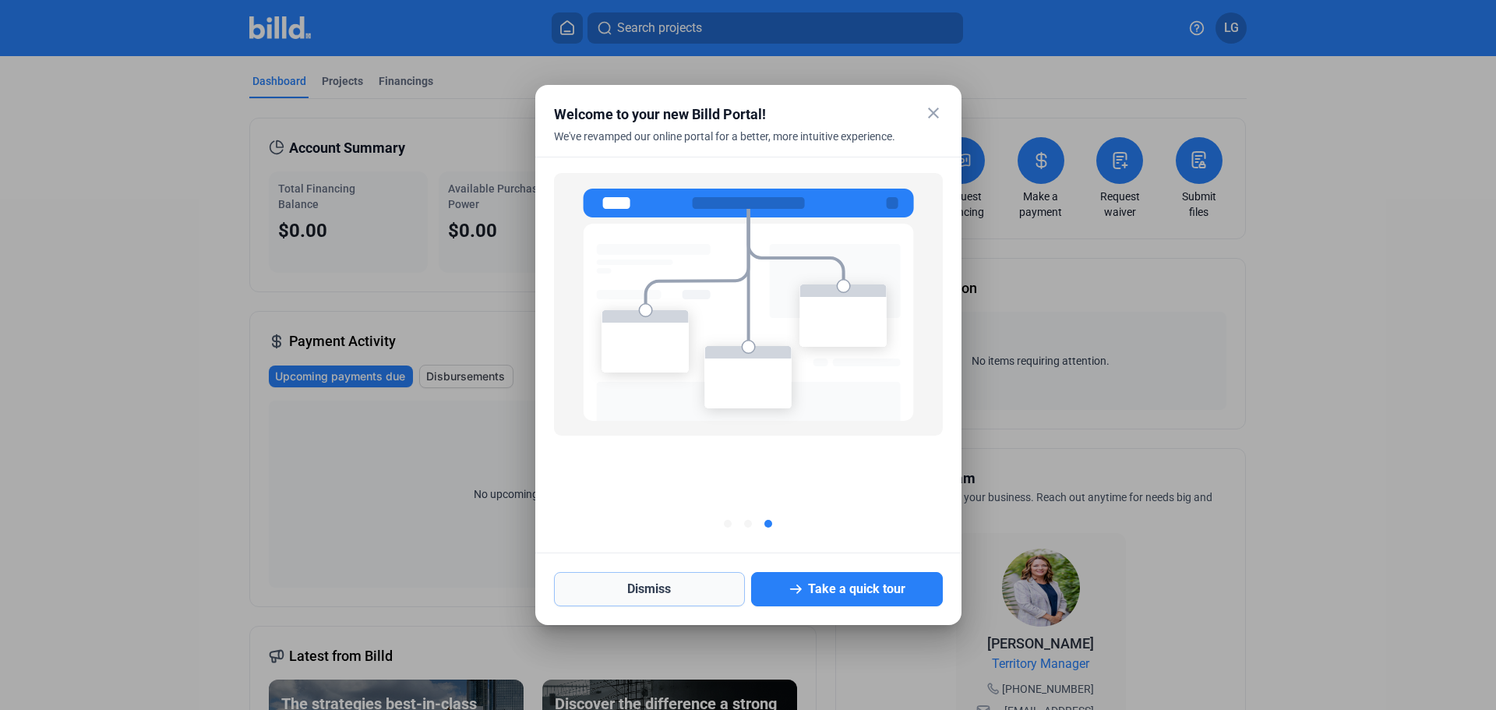
click at [678, 580] on button "Dismiss" at bounding box center [650, 589] width 192 height 34
